Goal: Task Accomplishment & Management: Complete application form

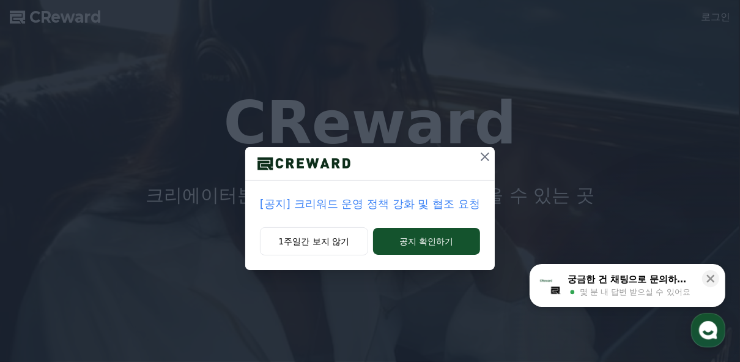
click at [327, 255] on div "1주일간 보지 않기 공지 확인하기" at bounding box center [370, 248] width 250 height 43
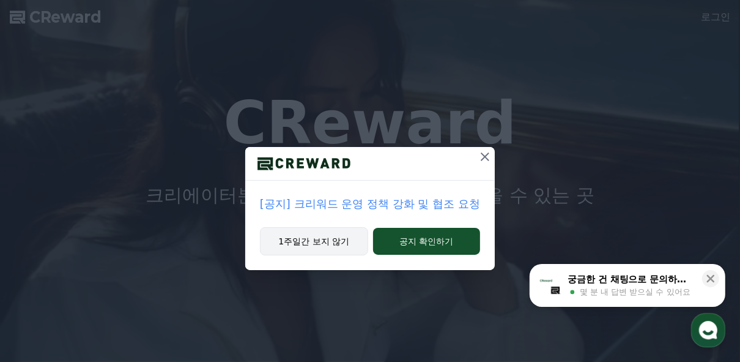
click at [325, 246] on button "1주일간 보지 않기" at bounding box center [314, 241] width 108 height 28
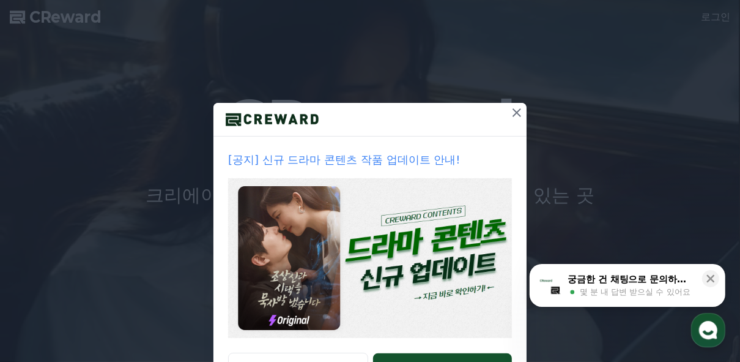
scroll to position [97, 0]
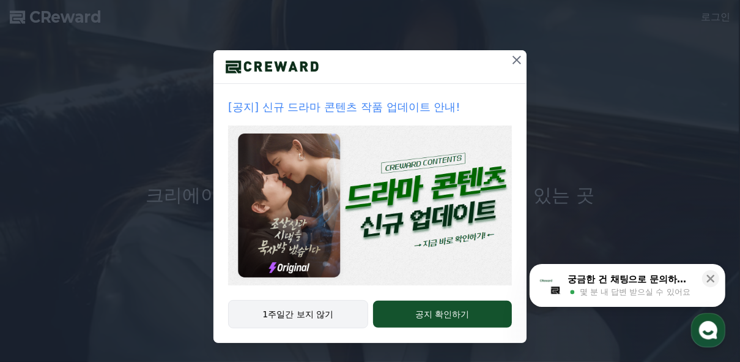
click at [299, 314] on button "1주일간 보지 않기" at bounding box center [298, 314] width 140 height 28
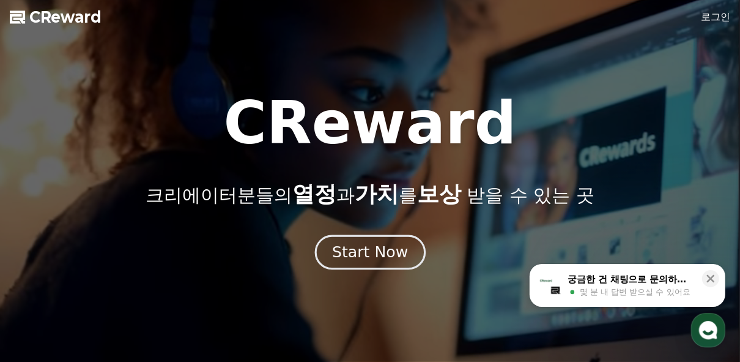
click at [390, 254] on div "Start Now" at bounding box center [370, 252] width 76 height 21
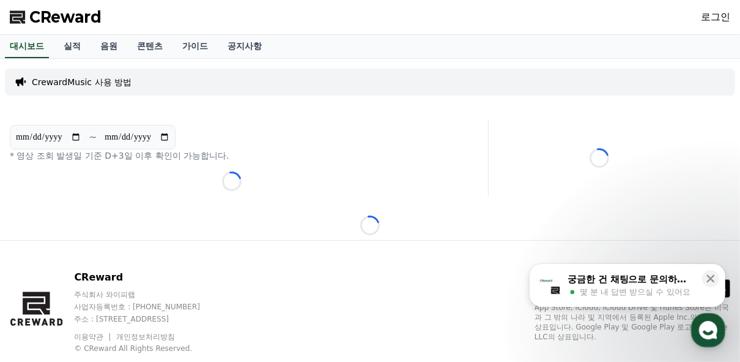
click at [719, 15] on link "로그인" at bounding box center [715, 17] width 29 height 15
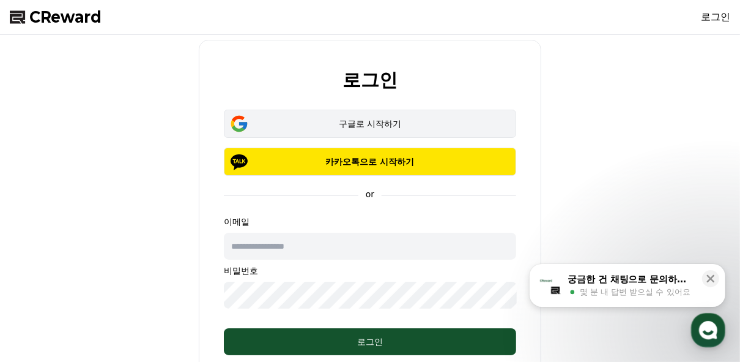
click at [360, 121] on div "구글로 시작하기" at bounding box center [370, 123] width 257 height 12
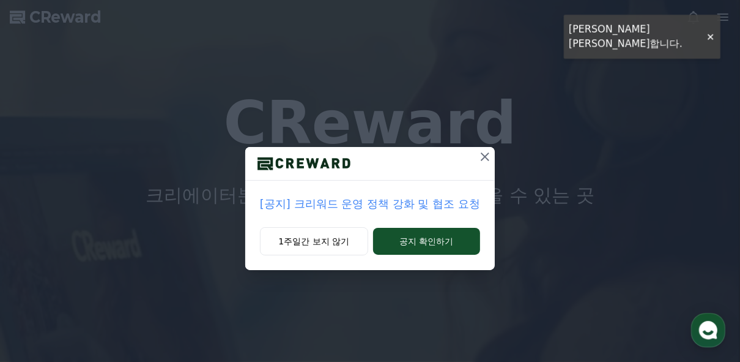
click at [484, 158] on icon at bounding box center [485, 156] width 9 height 9
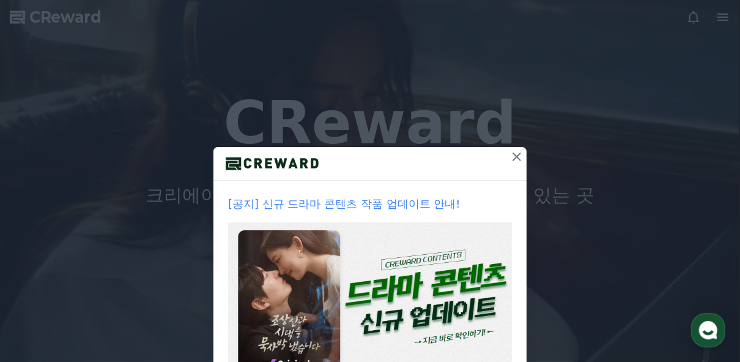
click at [502, 156] on div at bounding box center [370, 164] width 313 height 34
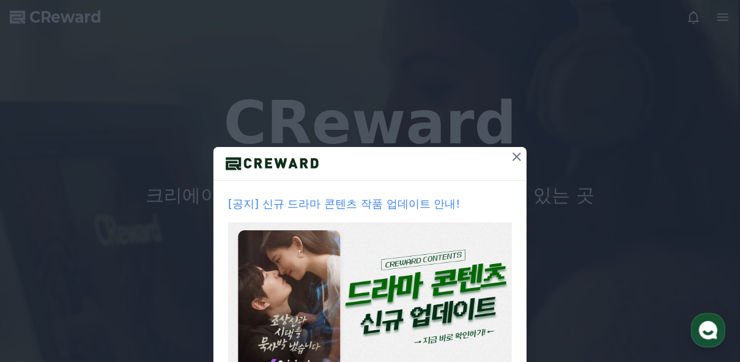
click at [511, 156] on icon at bounding box center [517, 156] width 15 height 15
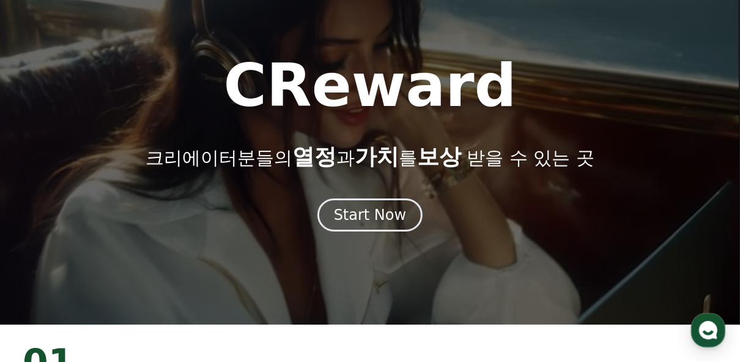
scroll to position [98, 0]
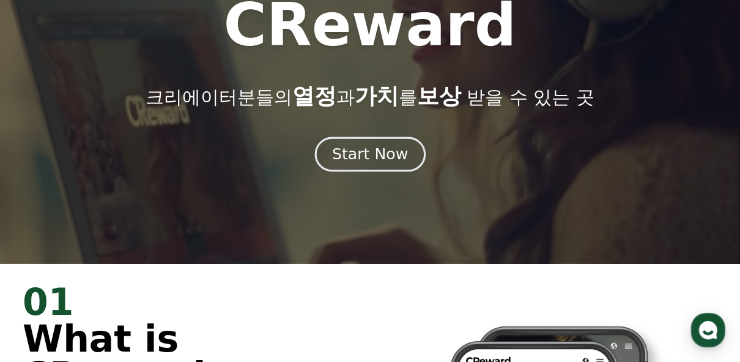
click at [400, 149] on div "Start Now" at bounding box center [370, 154] width 76 height 21
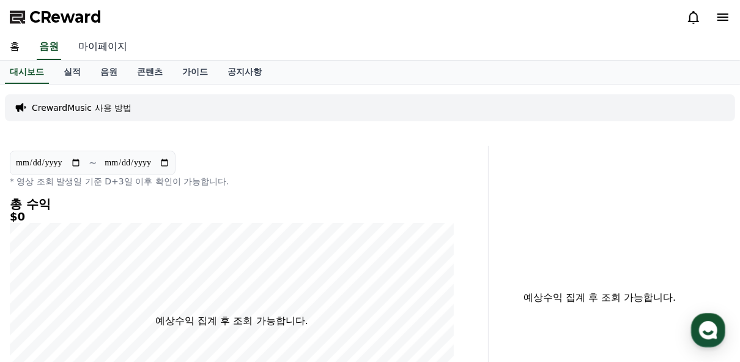
click at [110, 42] on link "마이페이지" at bounding box center [103, 47] width 69 height 26
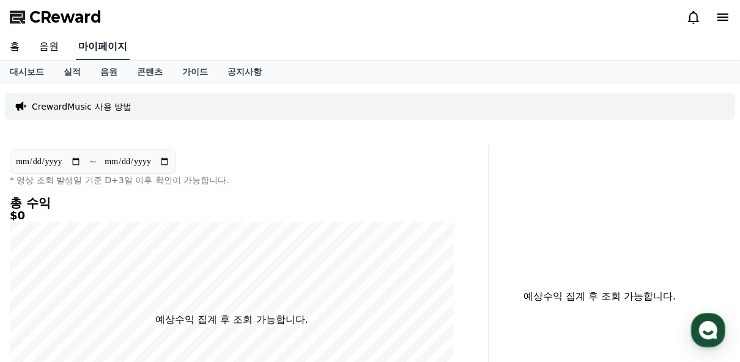
select select "**********"
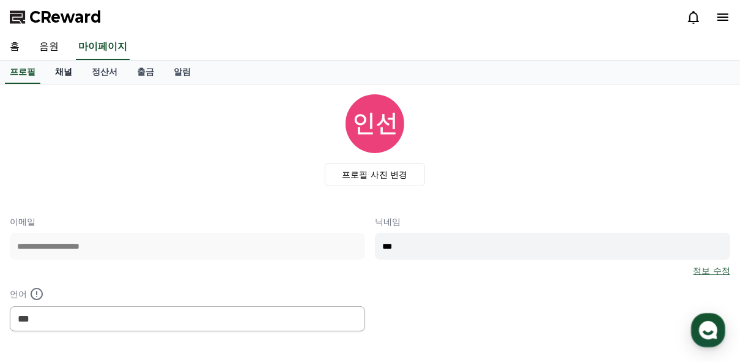
click at [65, 73] on link "채널" at bounding box center [63, 72] width 37 height 23
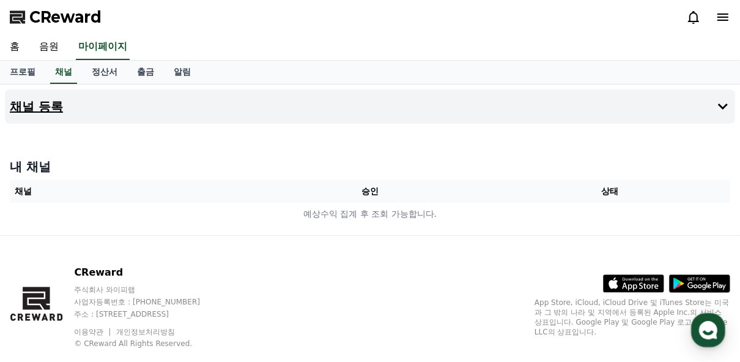
click at [285, 107] on button "채널 등록" at bounding box center [370, 106] width 731 height 34
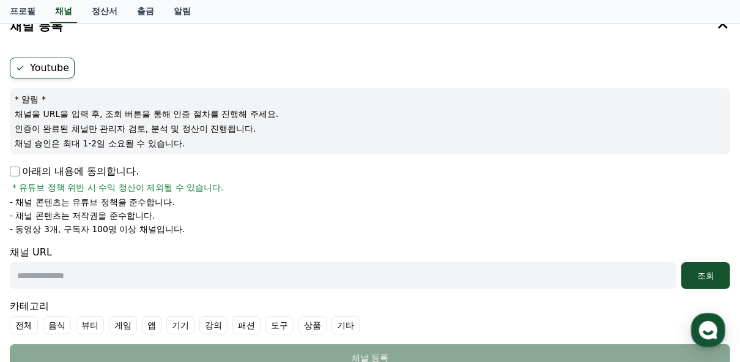
scroll to position [147, 0]
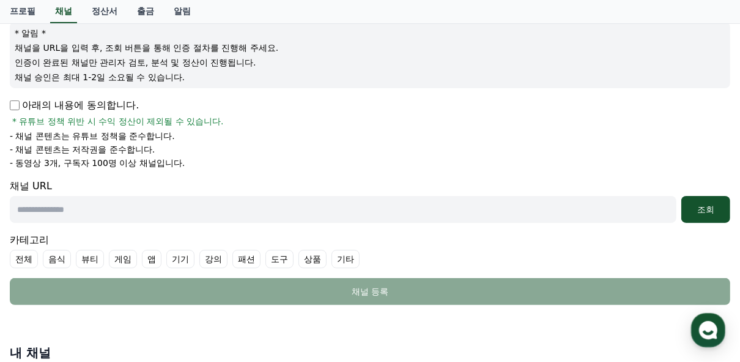
drag, startPoint x: 56, startPoint y: 129, endPoint x: 150, endPoint y: 164, distance: 100.1
click at [146, 164] on ul "- 채널 콘텐츠는 유튜브 정책을 준수합니다. - 채널 콘텐츠는 저작권을 준수합니다. - 동영상 3개, 구독자 100명 이상 채널입니다." at bounding box center [370, 149] width 721 height 39
click at [291, 157] on li "- 동영상 3개, 구독자 100명 이상 채널입니다." at bounding box center [370, 163] width 721 height 12
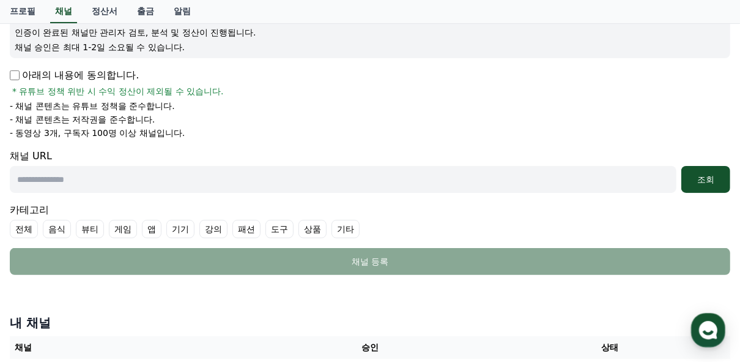
scroll to position [63, 0]
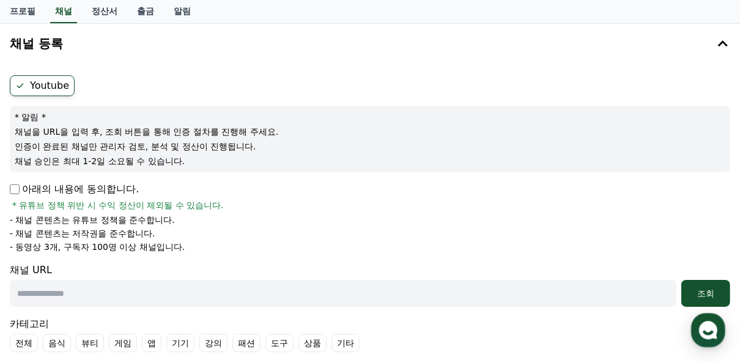
drag, startPoint x: 39, startPoint y: 212, endPoint x: 195, endPoint y: 237, distance: 158.1
click at [195, 237] on ul "- 채널 콘텐츠는 유튜브 정책을 준수합니다. - 채널 콘텐츠는 저작권을 준수합니다. - 동영상 3개, 구독자 100명 이상 채널입니다." at bounding box center [370, 233] width 721 height 39
click at [376, 238] on ul "- 채널 콘텐츠는 유튜브 정책을 준수합니다. - 채널 콘텐츠는 저작권을 준수합니다. - 동영상 3개, 구독자 100명 이상 채널입니다." at bounding box center [370, 233] width 721 height 39
drag, startPoint x: 192, startPoint y: 248, endPoint x: 19, endPoint y: 250, distance: 173.2
click at [19, 250] on li "- 동영상 3개, 구독자 100명 이상 채널입니다." at bounding box center [370, 247] width 721 height 12
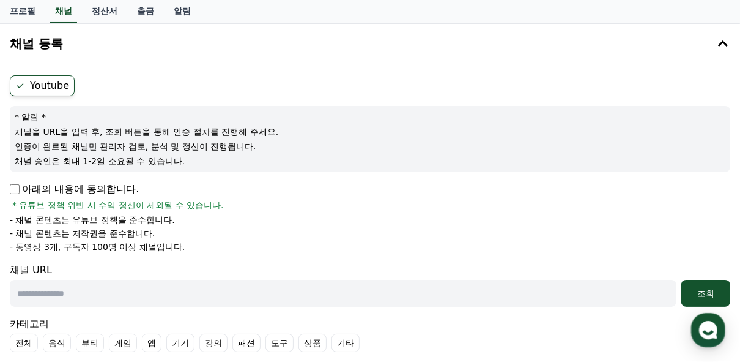
click at [61, 211] on div "아래의 내용에 동의합니다. * 유튜브 정책 위반 시 수익 정산이 제외될 수 있습니다. - 채널 콘텐츠는 유튜브 정책을 준수합니다. - 채널 콘…" at bounding box center [370, 217] width 721 height 71
drag, startPoint x: 21, startPoint y: 220, endPoint x: 206, endPoint y: 241, distance: 186.0
click at [206, 241] on ul "- 채널 콘텐츠는 유튜브 정책을 준수합니다. - 채널 콘텐츠는 저작권을 준수합니다. - 동영상 3개, 구독자 100명 이상 채널입니다." at bounding box center [370, 233] width 721 height 39
click at [294, 224] on li "- 채널 콘텐츠는 유튜브 정책을 준수합니다." at bounding box center [370, 220] width 721 height 12
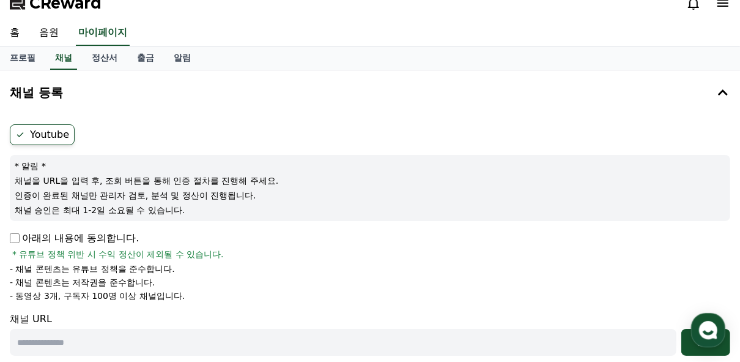
scroll to position [0, 0]
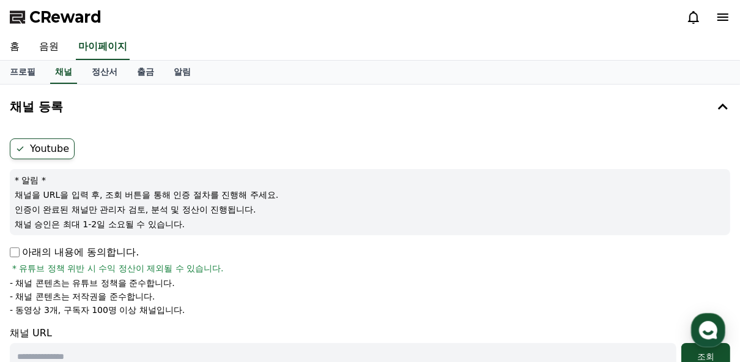
click at [326, 247] on div "아래의 내용에 동의합니다. * 유튜브 정책 위반 시 수익 정산이 제외될 수 있습니다." at bounding box center [370, 259] width 721 height 29
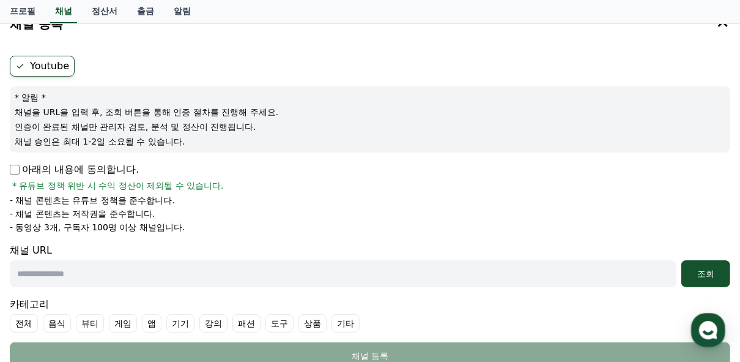
scroll to position [98, 0]
